Goal: Transaction & Acquisition: Subscribe to service/newsletter

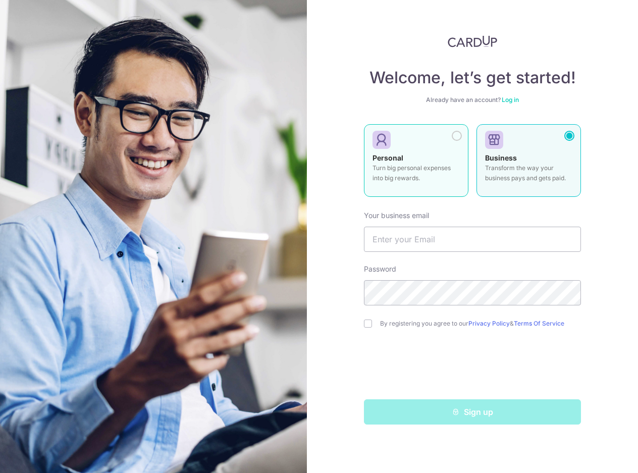
click at [457, 137] on div at bounding box center [457, 136] width 10 height 10
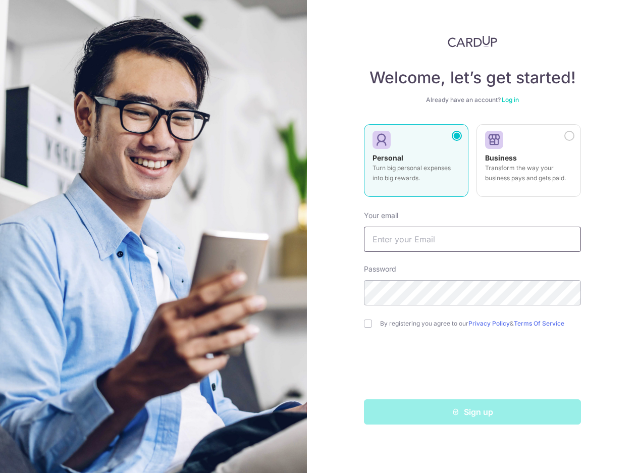
click at [418, 244] on input "text" at bounding box center [472, 239] width 217 height 25
type input "[EMAIL_ADDRESS][DOMAIN_NAME]"
click at [365, 322] on input "checkbox" at bounding box center [368, 323] width 8 height 8
checkbox input "true"
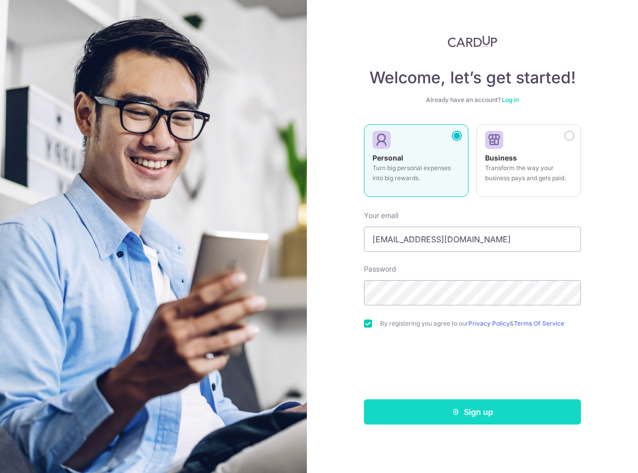
click at [475, 413] on button "Sign up" at bounding box center [472, 411] width 217 height 25
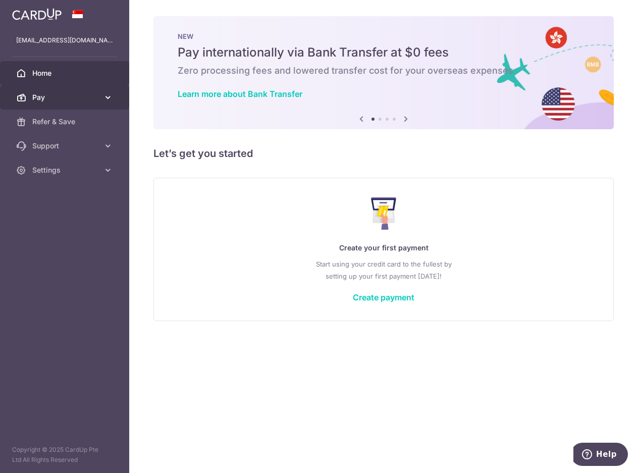
click at [108, 98] on icon at bounding box center [108, 97] width 10 height 10
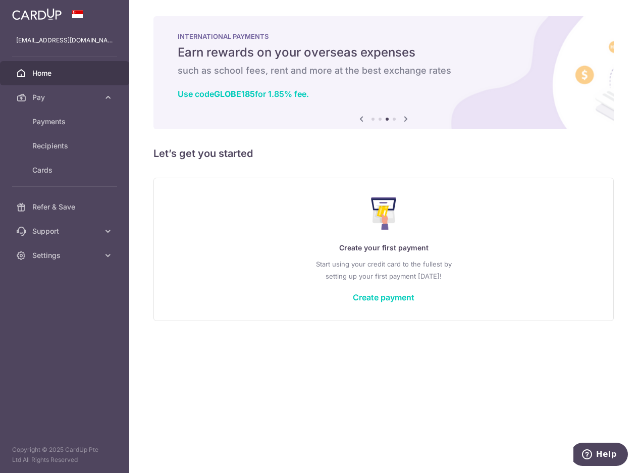
click at [405, 119] on icon at bounding box center [406, 119] width 12 height 13
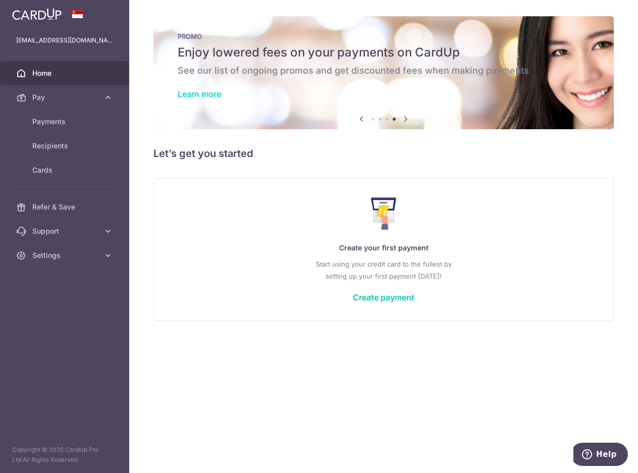
click at [206, 97] on link "Learn more" at bounding box center [199, 94] width 43 height 10
